Goal: Find specific page/section: Find specific page/section

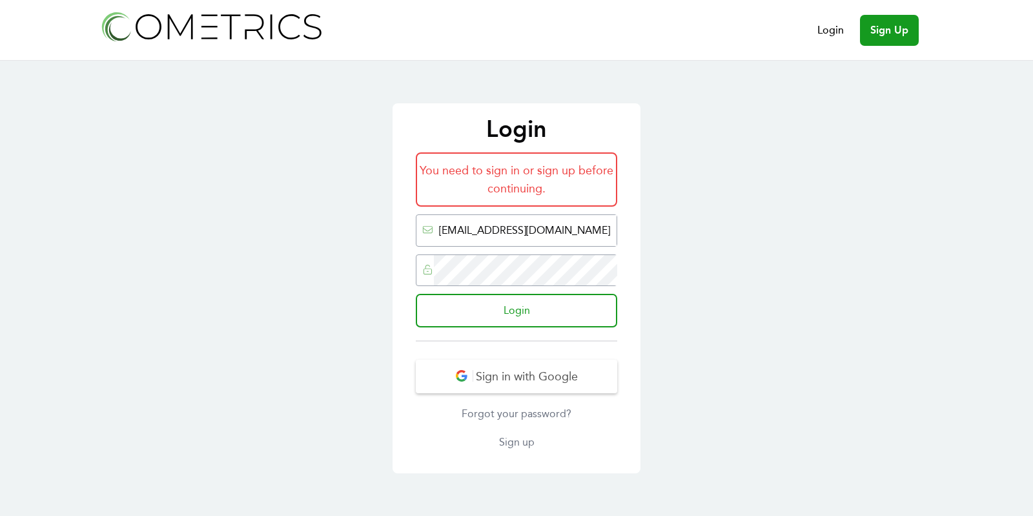
click at [567, 321] on input "Login" at bounding box center [516, 311] width 201 height 34
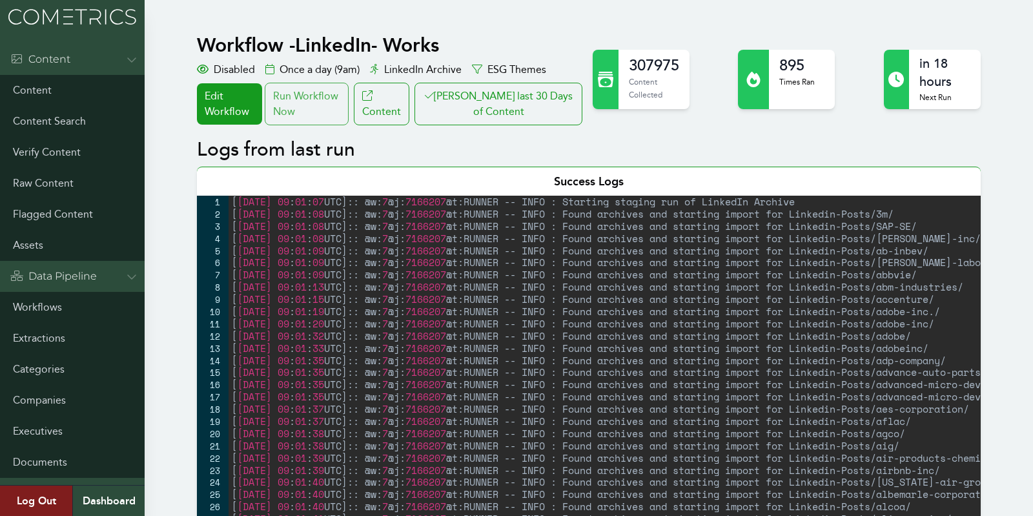
click at [311, 121] on div "Run Workflow Now" at bounding box center [307, 104] width 84 height 43
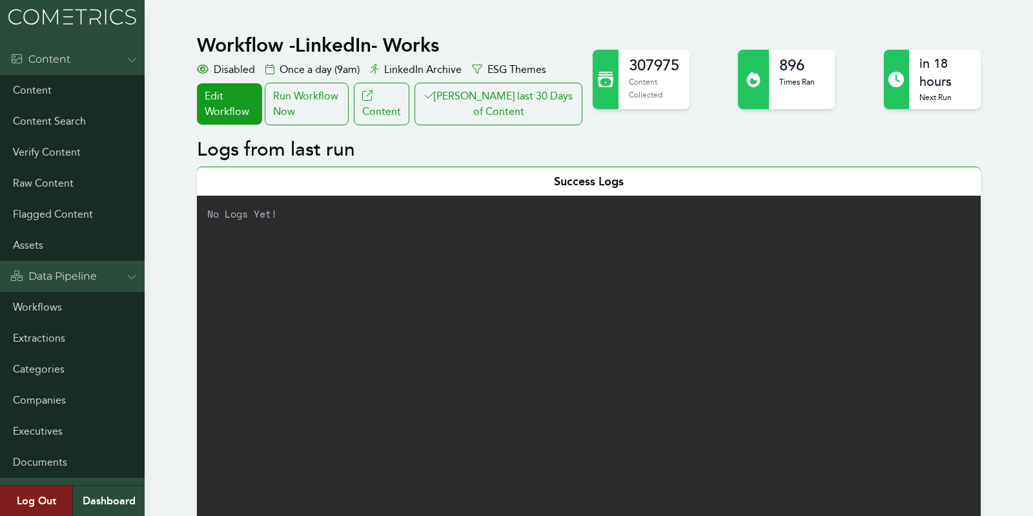
click at [52, 396] on link "Companies" at bounding box center [72, 400] width 145 height 31
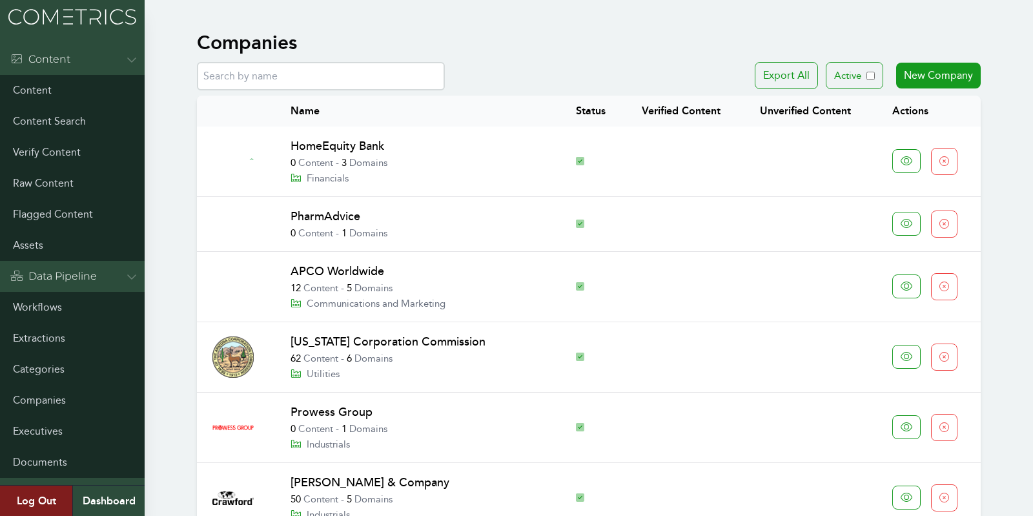
click at [356, 81] on input "text" at bounding box center [321, 76] width 248 height 28
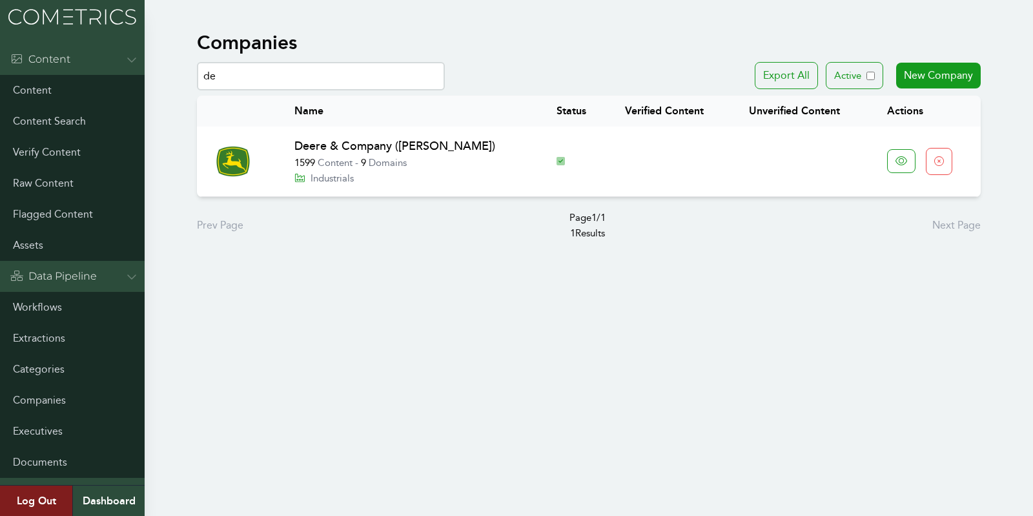
type input "d"
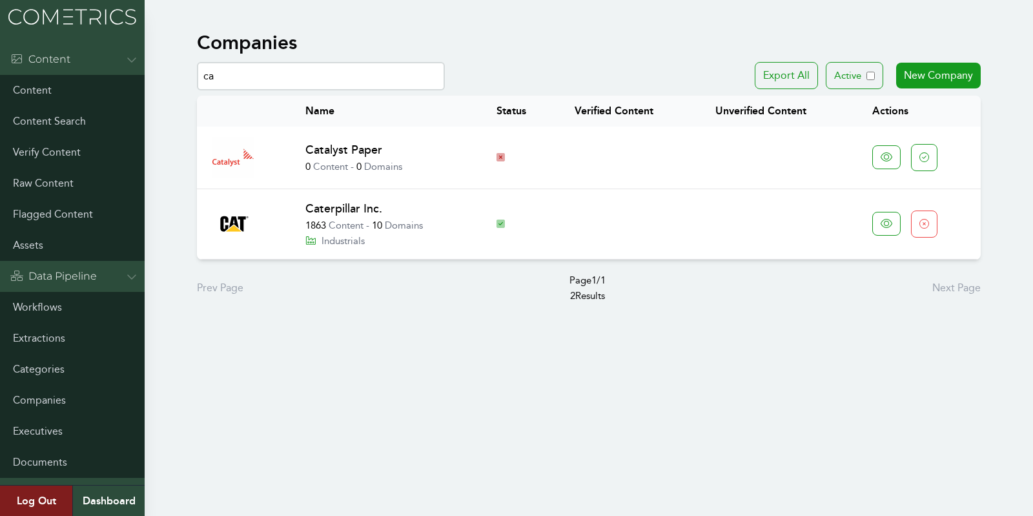
type input "c"
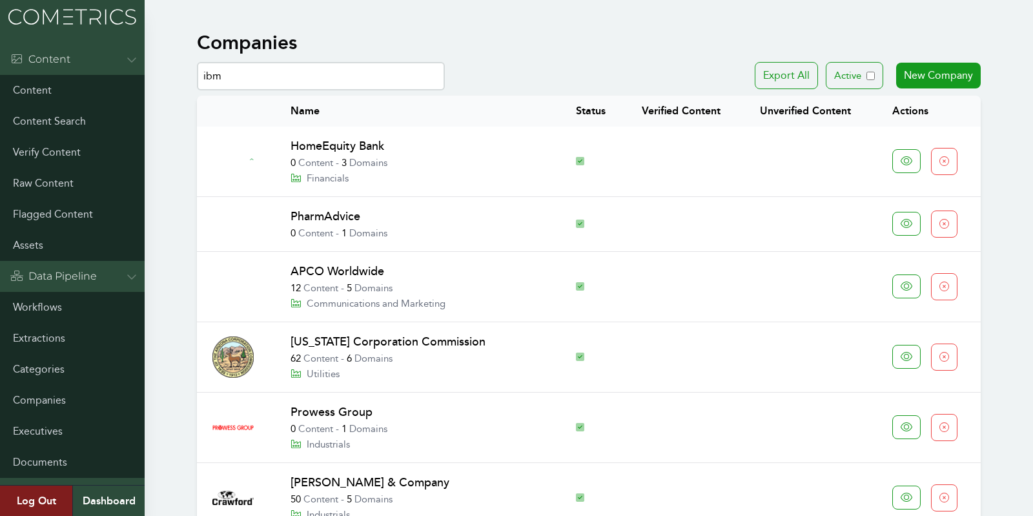
click at [260, 80] on input "ibm" at bounding box center [321, 76] width 248 height 28
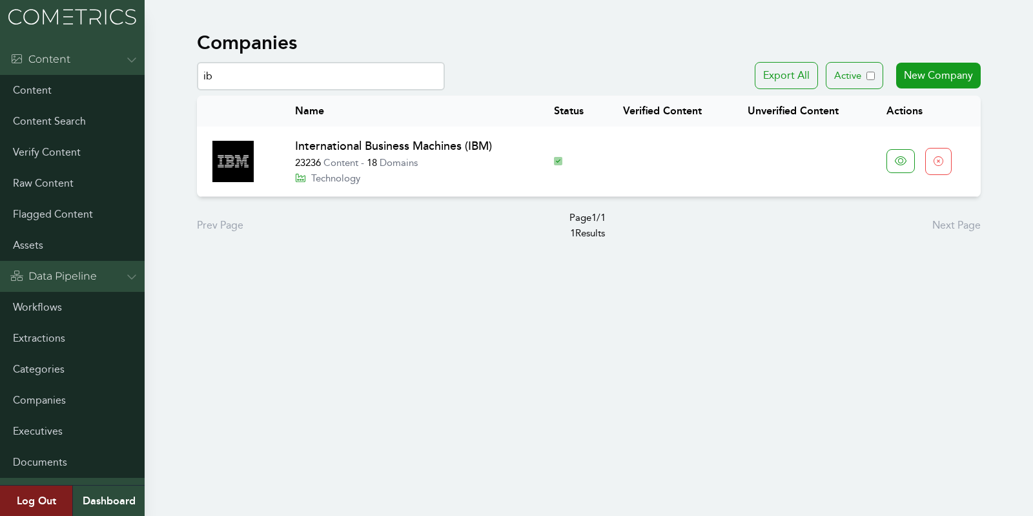
type input "ib"
